Goal: Transaction & Acquisition: Purchase product/service

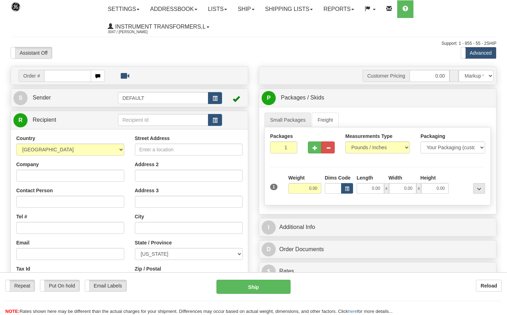
click at [62, 70] on input "text" at bounding box center [67, 76] width 47 height 12
type input "86698965"
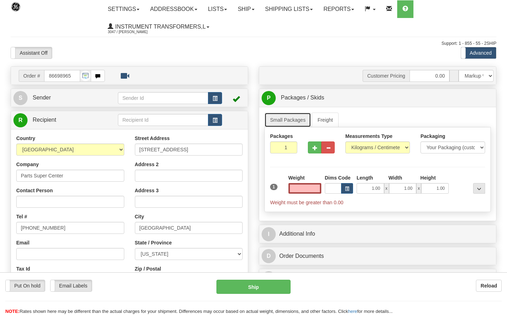
type input "0.00"
drag, startPoint x: 307, startPoint y: 126, endPoint x: 342, endPoint y: 134, distance: 35.6
click at [307, 126] on link "Small Packages" at bounding box center [287, 120] width 47 height 15
click at [364, 144] on select "Pounds / Inches Kilograms / Centimeters" at bounding box center [377, 147] width 65 height 12
select select "0"
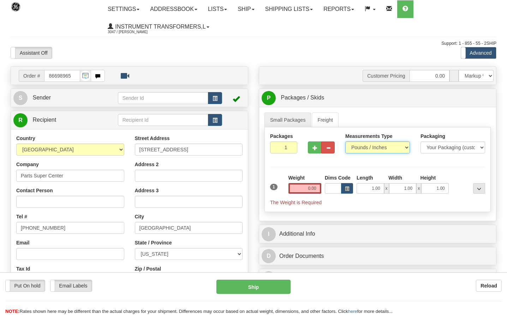
click at [345, 141] on select "Pounds / Inches Kilograms / Centimeters" at bounding box center [377, 147] width 65 height 12
drag, startPoint x: 304, startPoint y: 193, endPoint x: 359, endPoint y: 191, distance: 55.4
click at [359, 191] on div "1 Weight 0.00 Dims Code 1.00" at bounding box center [377, 190] width 218 height 32
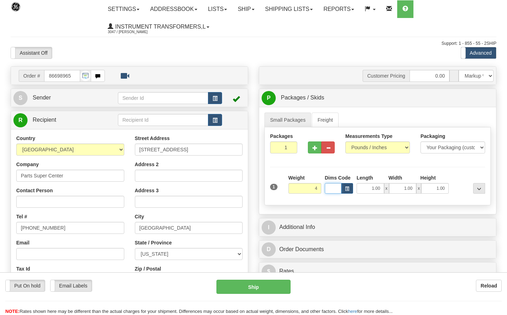
type input "4.00"
type input "12.00"
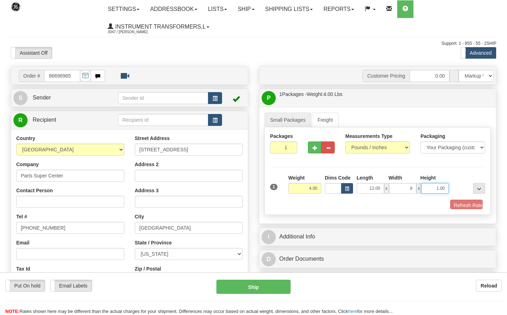
type input "8.00"
type input "6.00"
click at [479, 207] on button "Refresh Rates" at bounding box center [461, 206] width 41 height 12
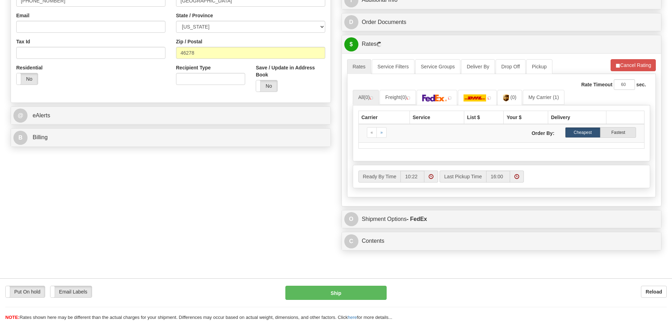
scroll to position [212, 0]
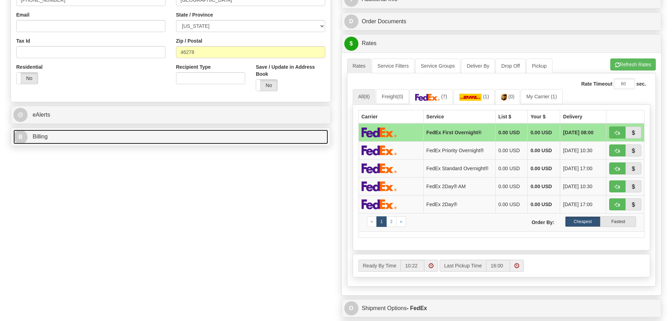
click at [79, 138] on link "B Billing" at bounding box center [170, 137] width 315 height 14
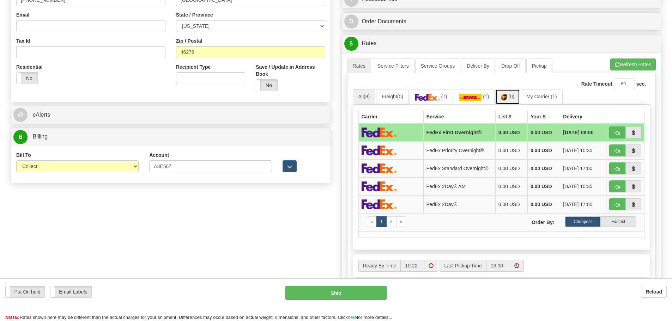
click at [506, 103] on link "(0)" at bounding box center [507, 96] width 25 height 15
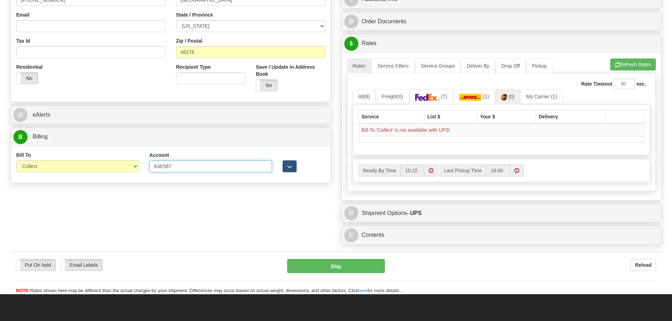
drag, startPoint x: 181, startPoint y: 166, endPoint x: 117, endPoint y: 166, distance: 64.2
click at [117, 166] on div "Bill To Sender Recipient Third Party Collect Account A3E567 3rd Party Account L…" at bounding box center [171, 165] width 320 height 26
click at [123, 169] on select "Sender Recipient Third Party Collect" at bounding box center [77, 167] width 122 height 12
select select "3"
click at [16, 161] on select "Sender Recipient Third Party Collect" at bounding box center [77, 167] width 122 height 12
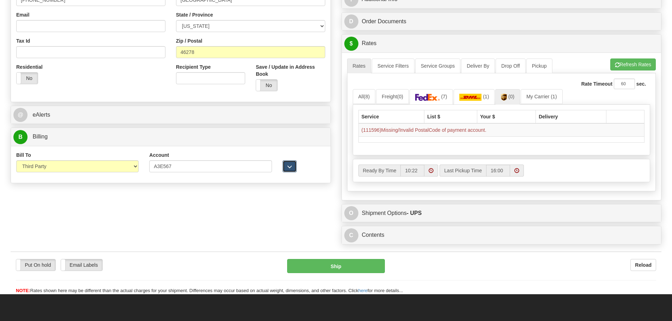
click at [285, 168] on button "button" at bounding box center [290, 167] width 14 height 12
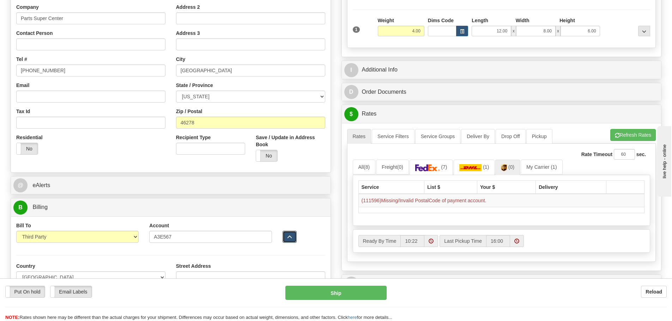
scroll to position [0, 0]
drag, startPoint x: 210, startPoint y: 121, endPoint x: 157, endPoint y: 121, distance: 53.6
click at [157, 121] on div "Country [GEOGRAPHIC_DATA] [GEOGRAPHIC_DATA] [GEOGRAPHIC_DATA] [GEOGRAPHIC_DATA]…" at bounding box center [171, 72] width 320 height 190
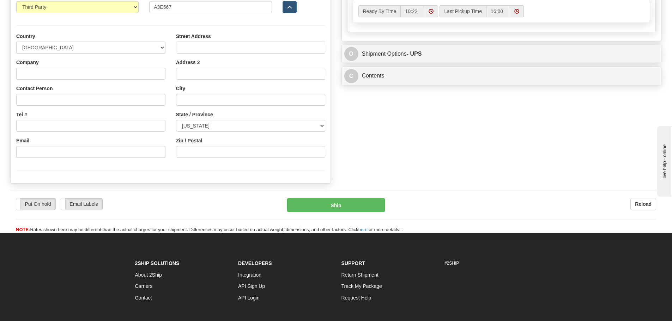
scroll to position [388, 0]
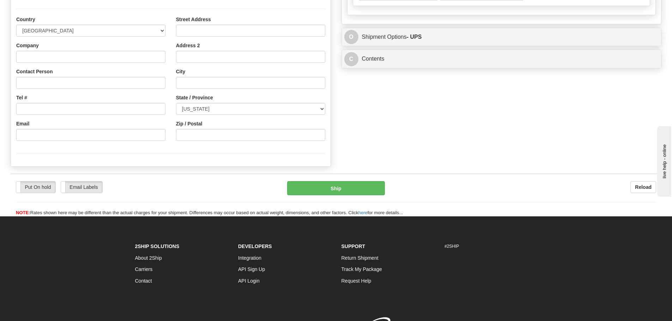
drag, startPoint x: 243, startPoint y: 142, endPoint x: 240, endPoint y: 136, distance: 6.3
click at [240, 136] on div "Street Address Address 2 City State / Province [US_STATE] [US_STATE] [US_STATE]…" at bounding box center [251, 81] width 160 height 131
click at [240, 135] on input "Zip / Postal" at bounding box center [250, 135] width 149 height 12
paste input "46278"
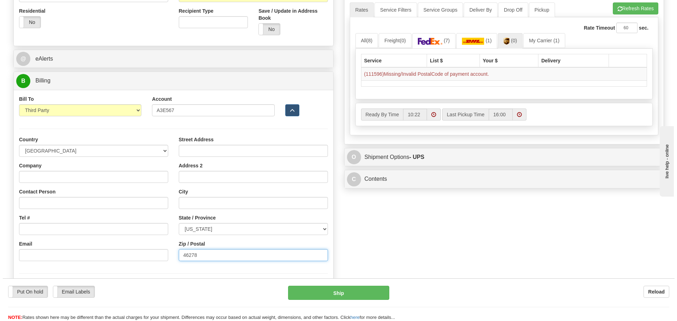
scroll to position [247, 0]
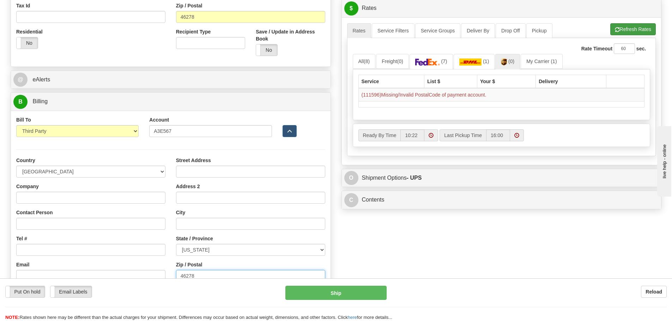
type input "46278"
click at [506, 35] on button "Refresh Rates" at bounding box center [633, 29] width 46 height 12
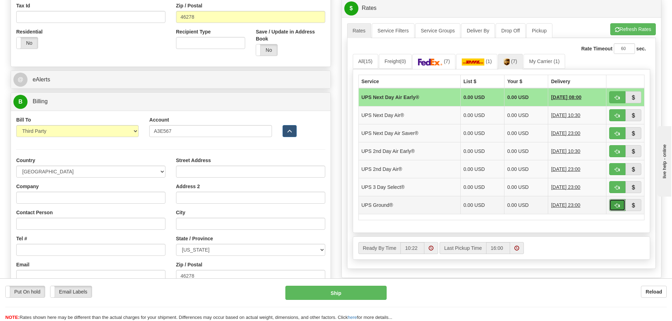
click at [506, 207] on span "button" at bounding box center [617, 206] width 5 height 5
type input "03"
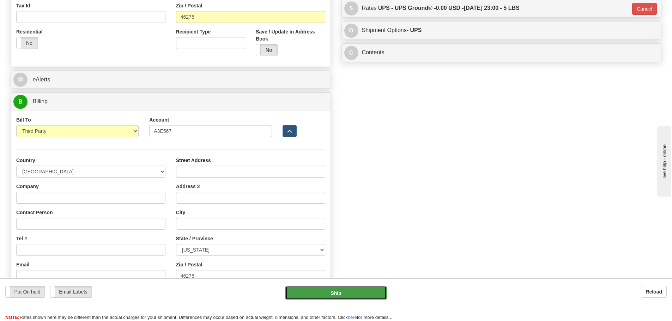
click at [356, 287] on button "Ship" at bounding box center [335, 293] width 101 height 14
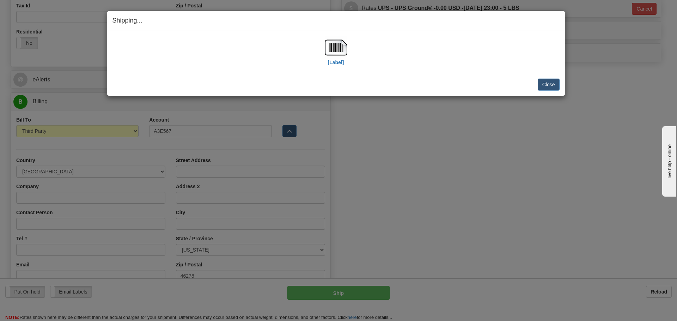
click at [353, 46] on div "[Label]" at bounding box center [336, 51] width 447 height 31
click at [338, 46] on img at bounding box center [336, 47] width 23 height 23
